Goal: Information Seeking & Learning: Learn about a topic

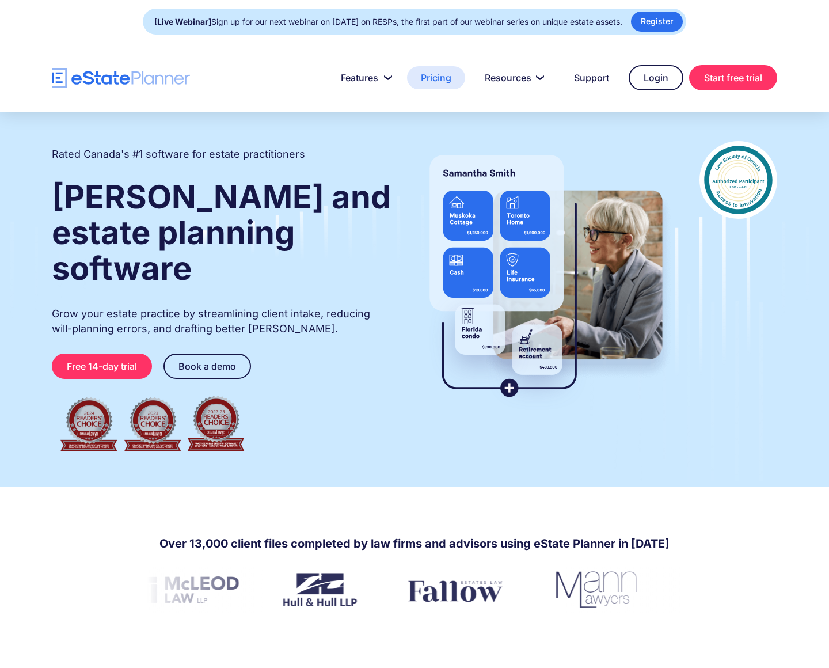
click at [432, 78] on link "Pricing" at bounding box center [436, 77] width 58 height 23
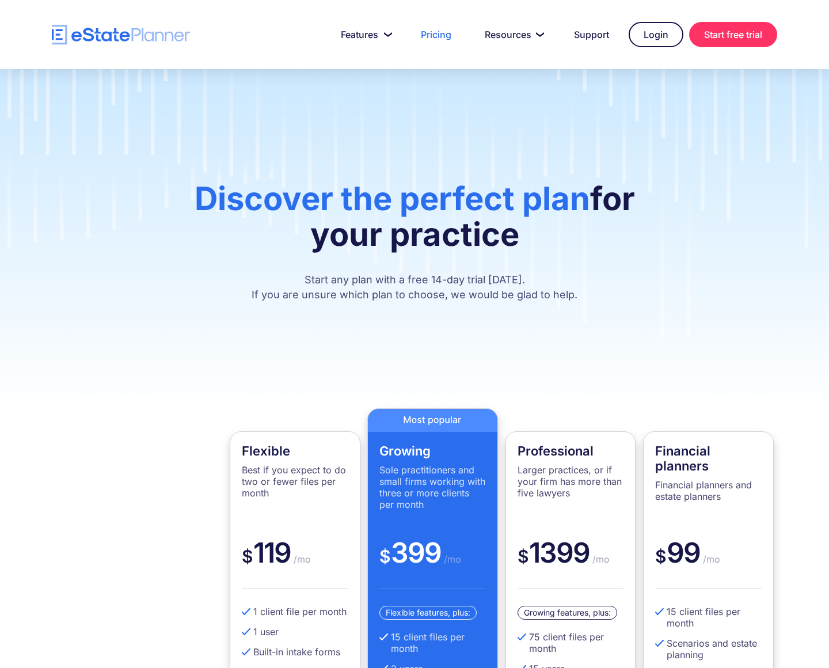
click at [771, 350] on div "Discover the perfect plan for your practice Start any plan with a free 14-day t…" at bounding box center [414, 238] width 829 height 339
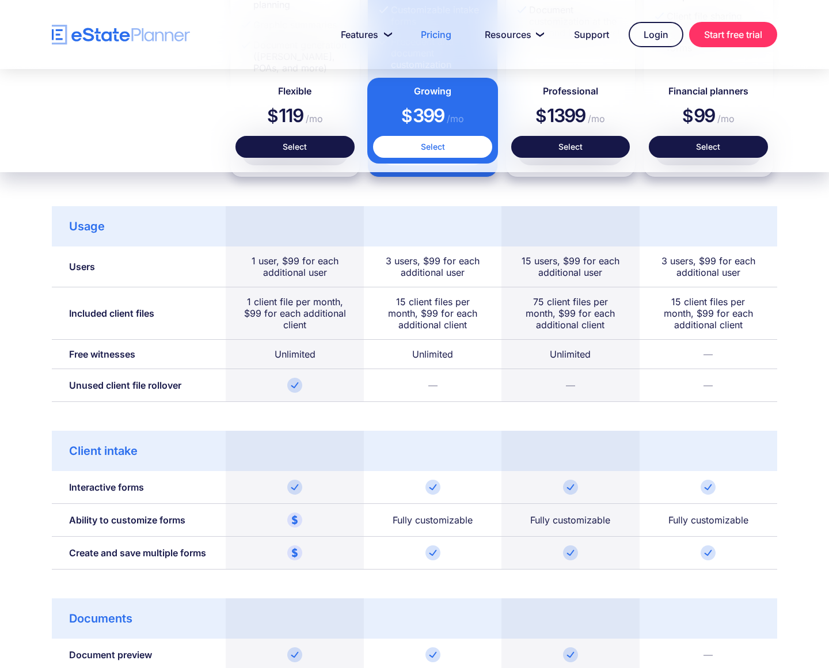
scroll to position [691, 0]
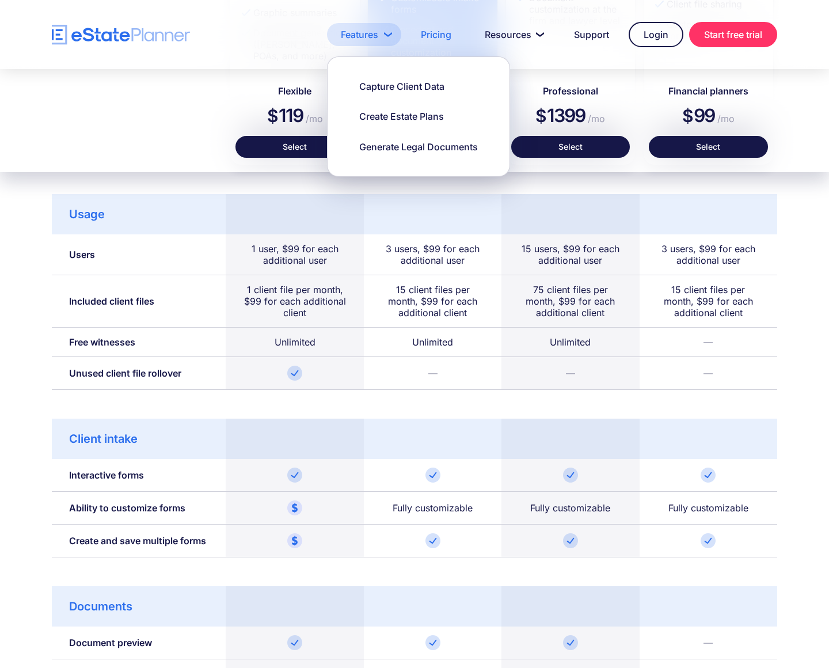
click at [384, 33] on link "Features" at bounding box center [364, 34] width 74 height 23
